Goal: Navigation & Orientation: Go to known website

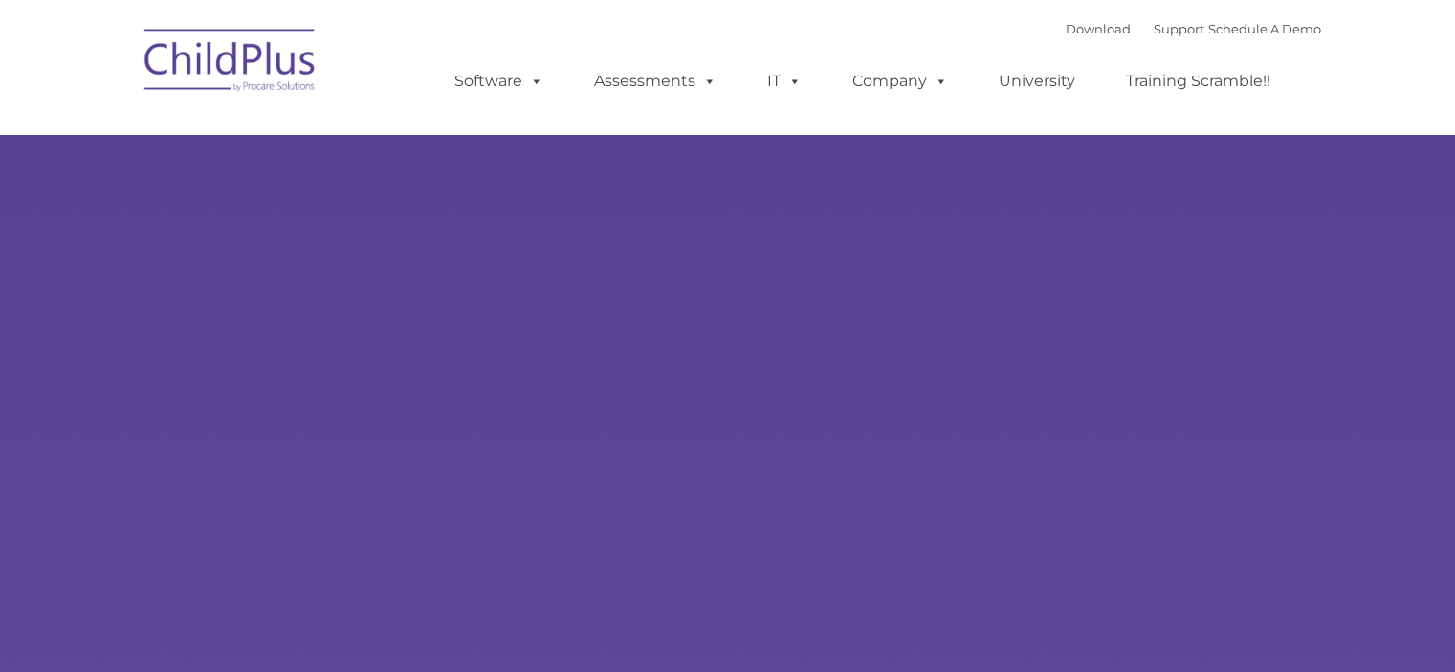
select select "MEDIUM"
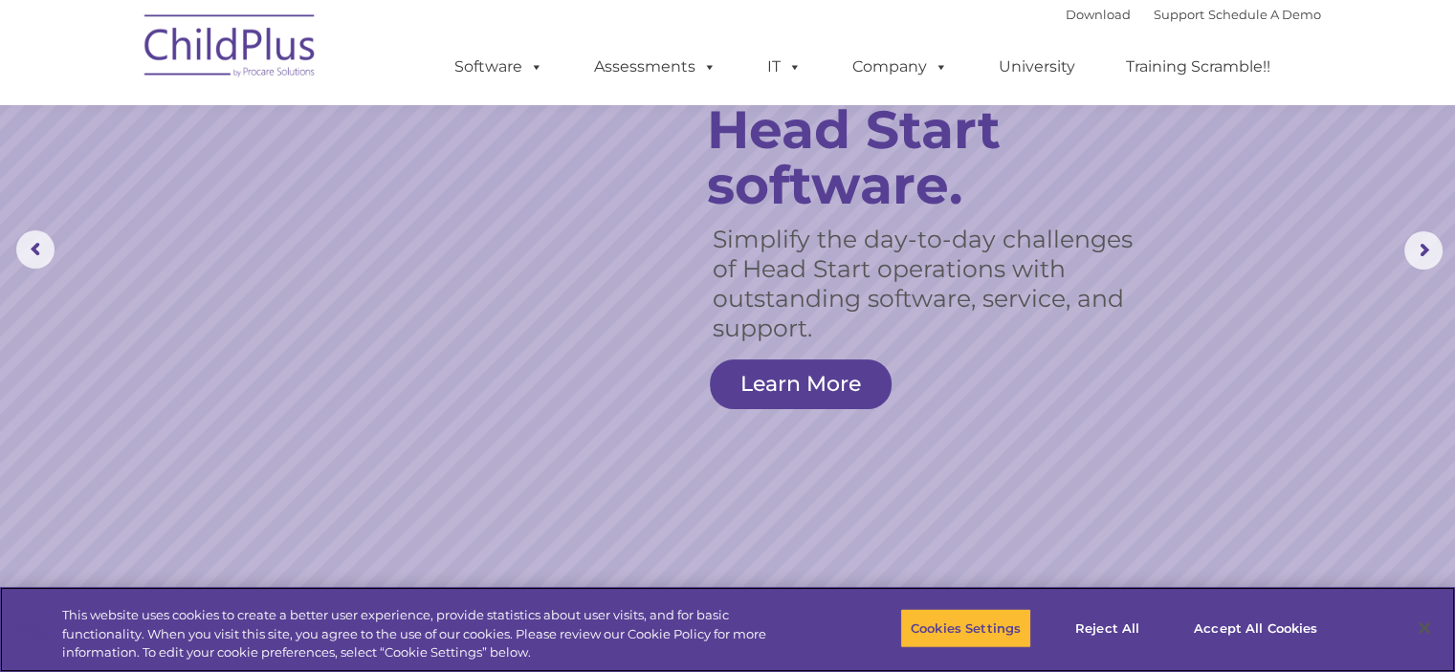
scroll to position [172, 0]
